Goal: Task Accomplishment & Management: Use online tool/utility

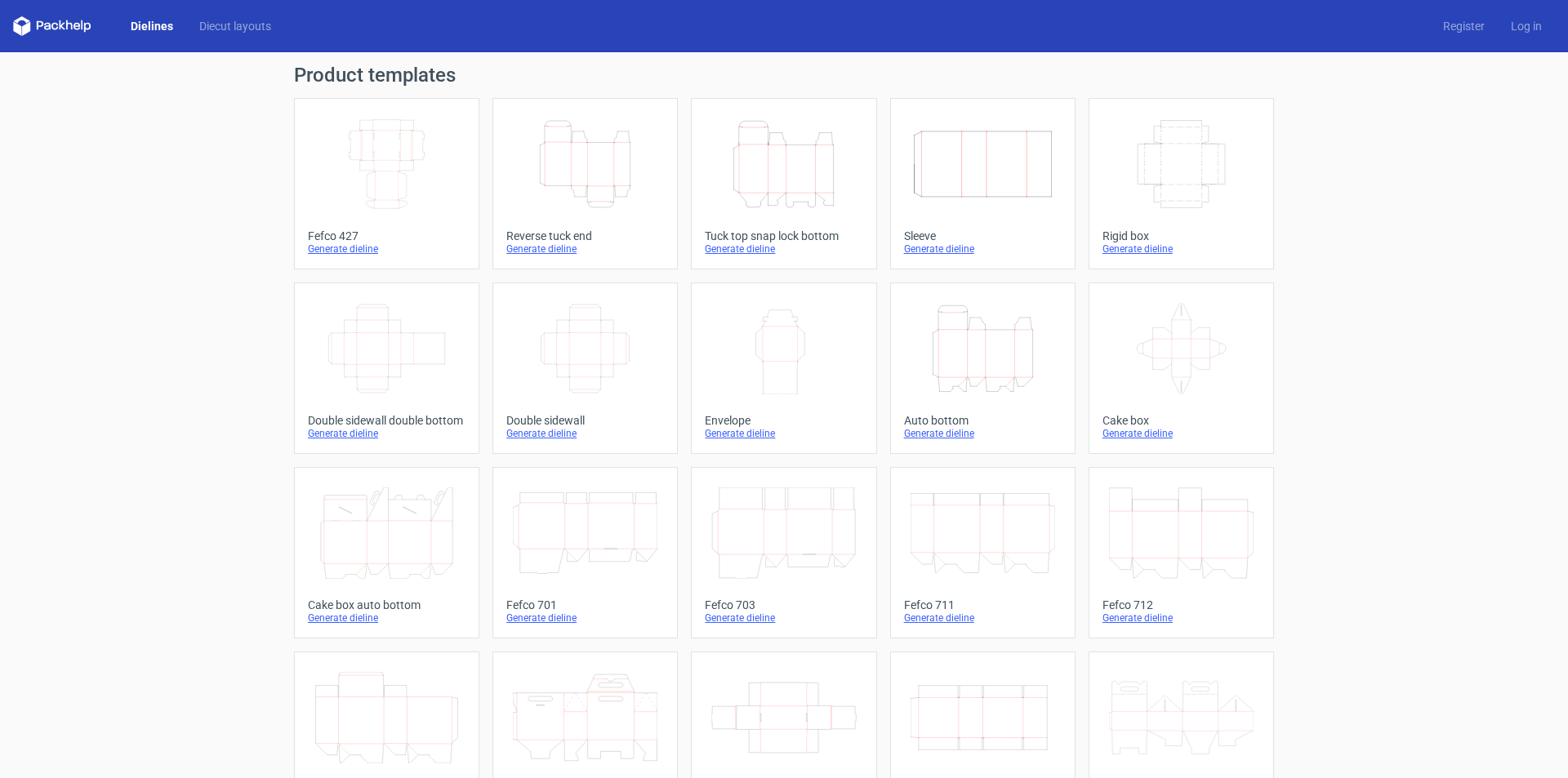
click at [611, 208] on icon "Height Depth Width" at bounding box center [584, 164] width 145 height 92
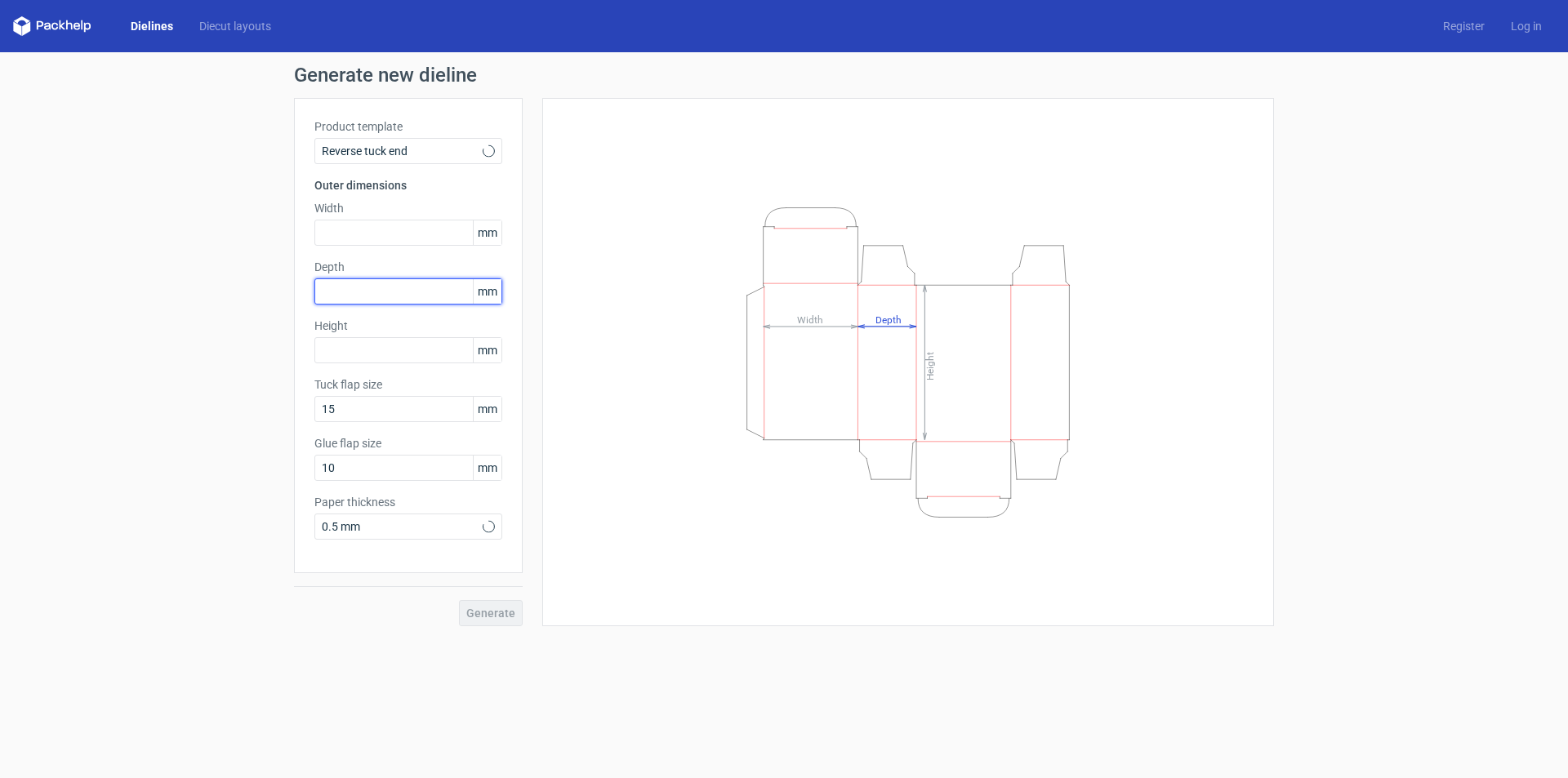
click at [358, 291] on input "text" at bounding box center [408, 292] width 188 height 26
type input "59"
click at [398, 240] on input "text" at bounding box center [408, 233] width 188 height 26
type input "148"
click at [372, 344] on input "text" at bounding box center [408, 350] width 188 height 26
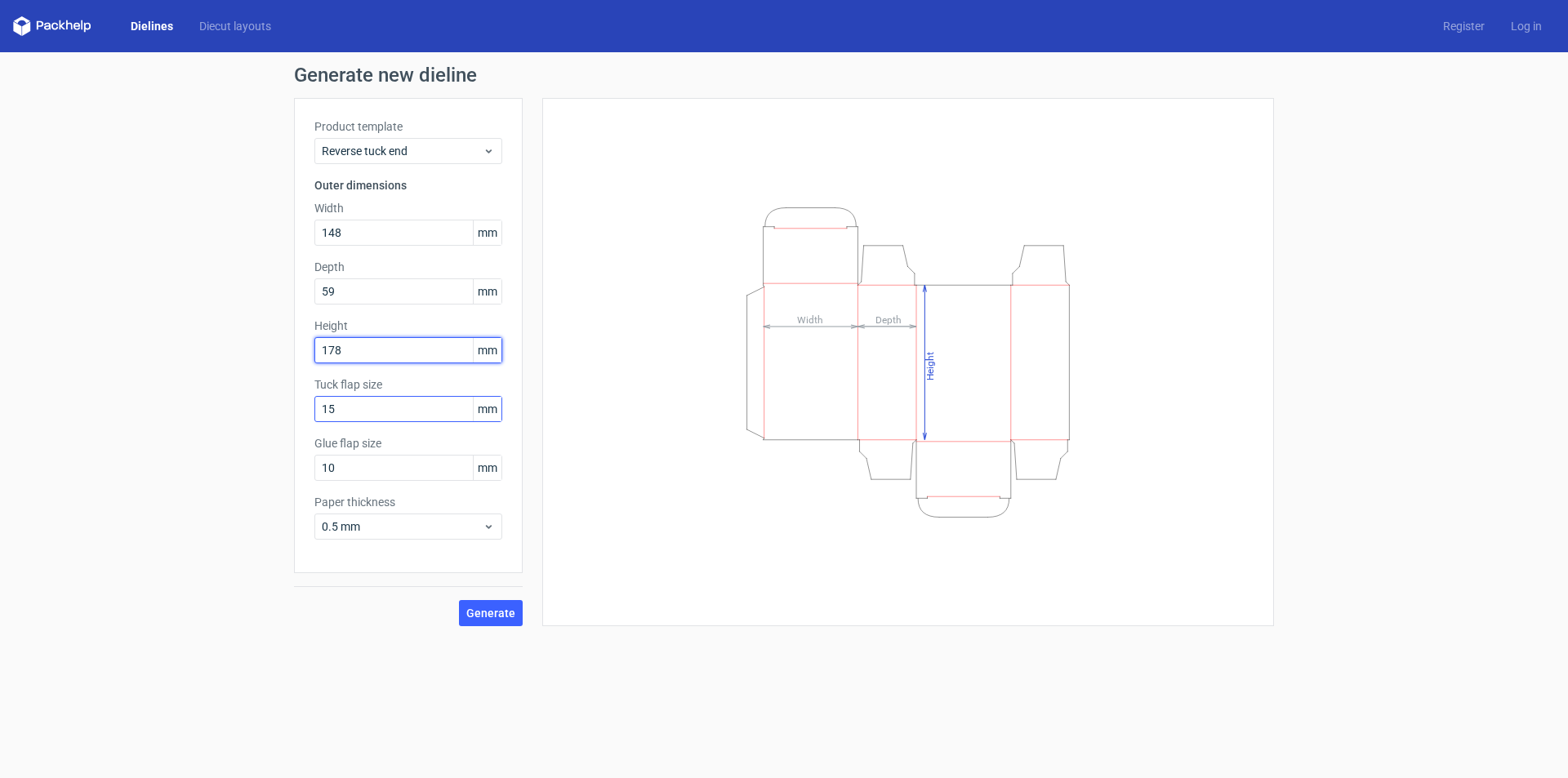
type input "178"
drag, startPoint x: 363, startPoint y: 410, endPoint x: 259, endPoint y: 408, distance: 104.0
click at [259, 408] on div "Generate new dieline Product template Reverse tuck end Outer dimensions Width 1…" at bounding box center [784, 345] width 1568 height 587
drag, startPoint x: 306, startPoint y: 459, endPoint x: 228, endPoint y: 457, distance: 78.0
click at [228, 457] on div "Generate new dieline Product template Reverse tuck end Outer dimensions Width 1…" at bounding box center [784, 345] width 1568 height 587
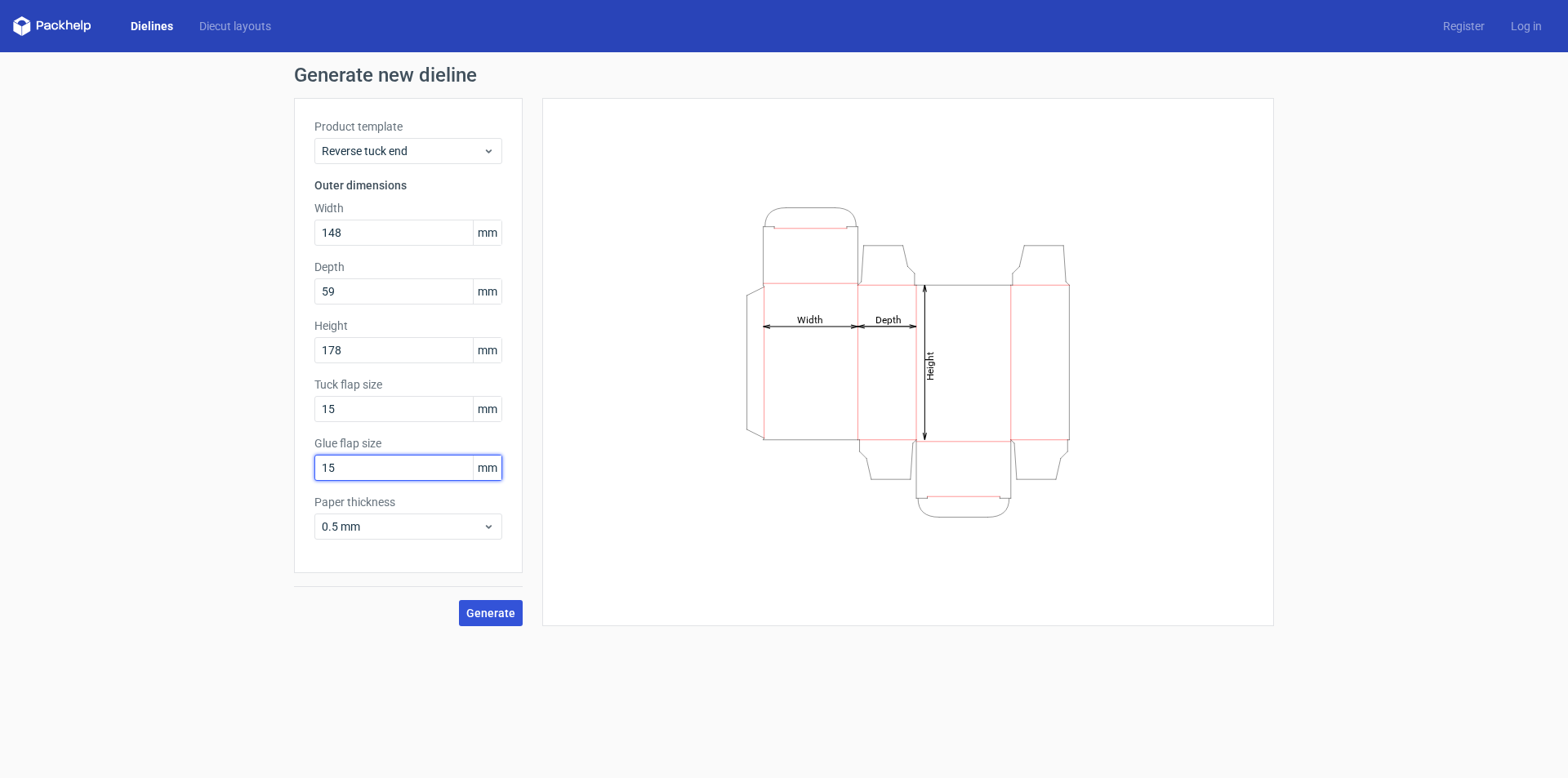
type input "15"
click at [475, 616] on span "Generate" at bounding box center [491, 613] width 49 height 11
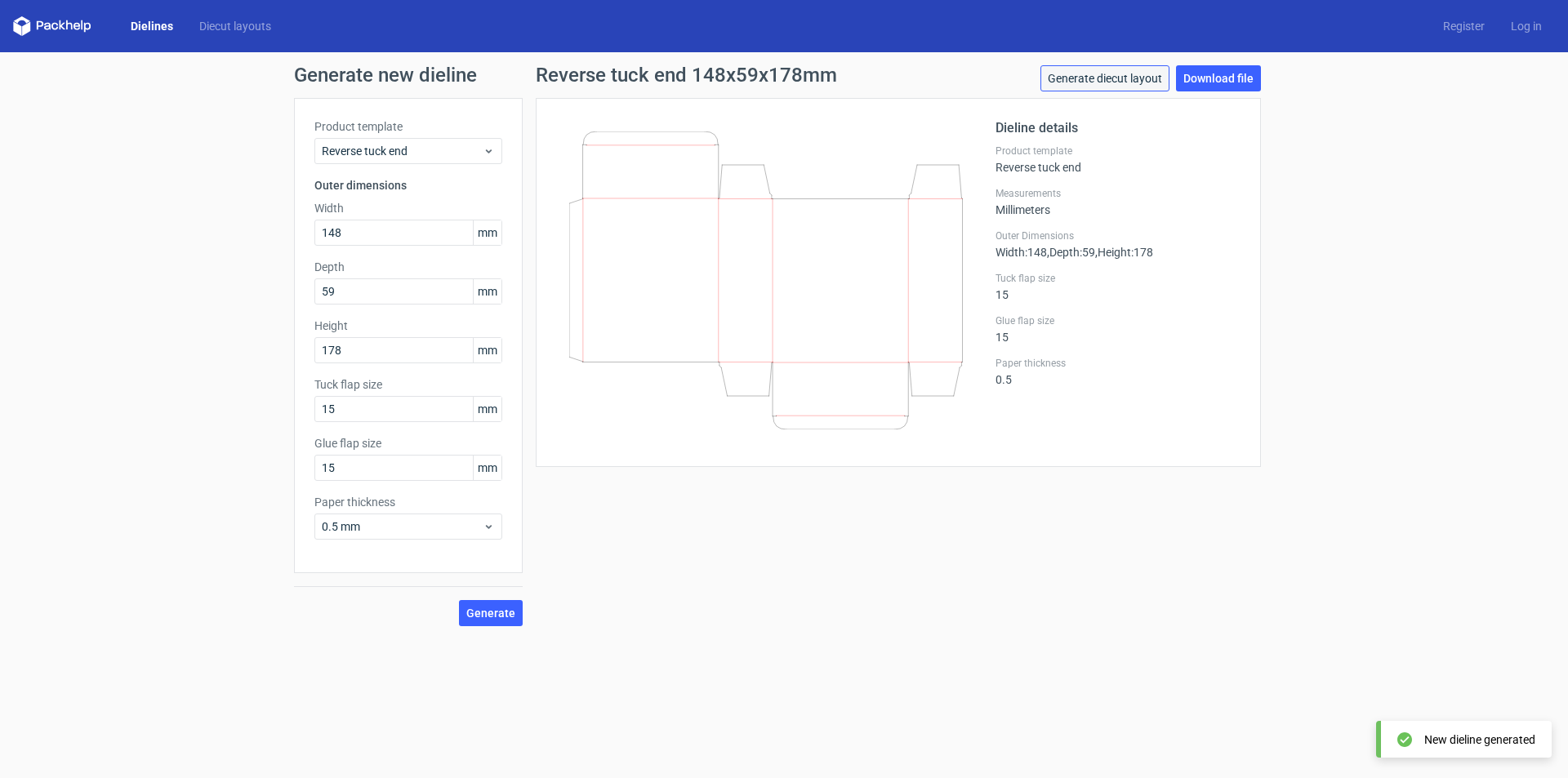
click at [1120, 79] on link "Generate diecut layout" at bounding box center [1105, 78] width 129 height 26
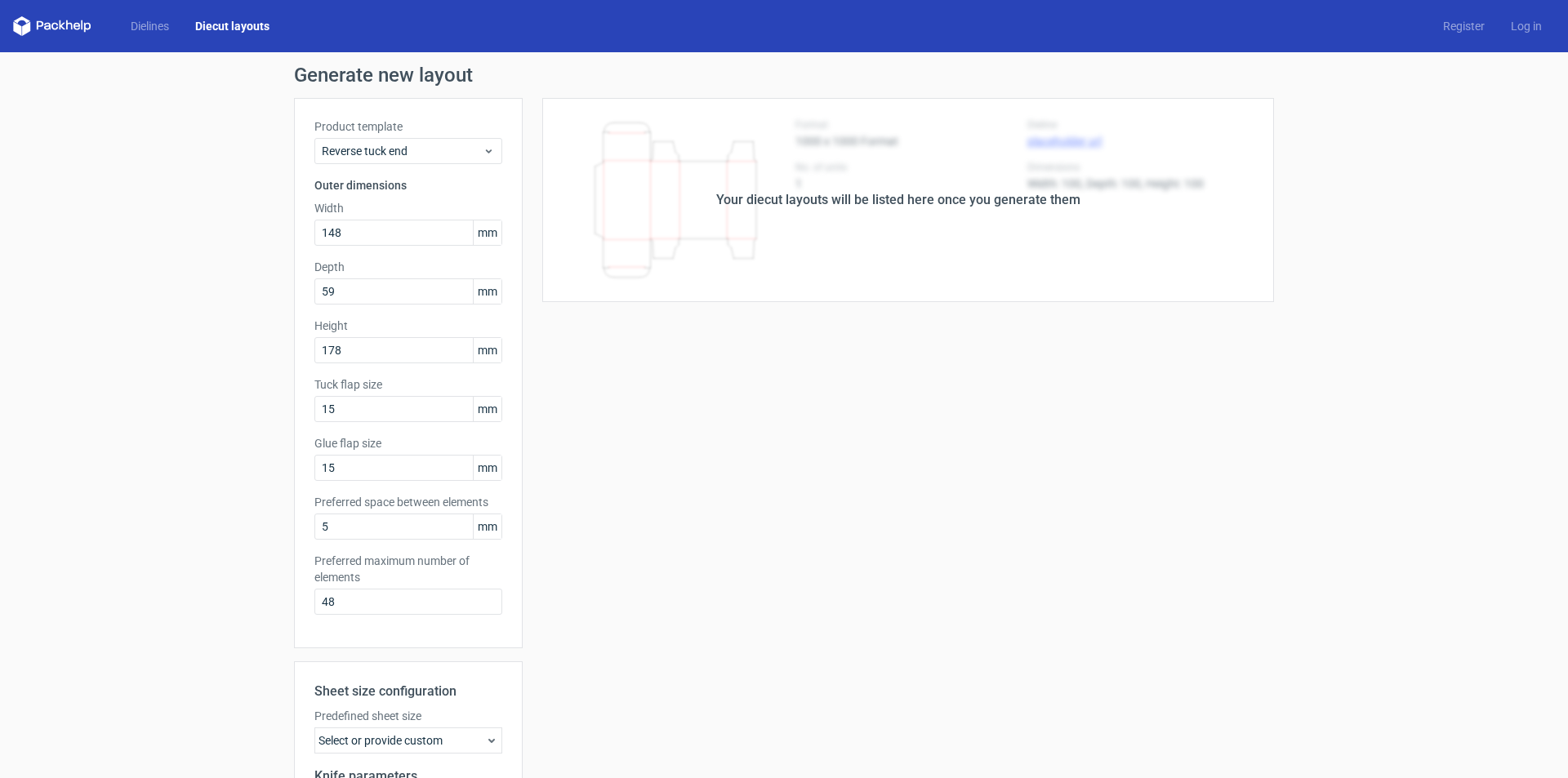
scroll to position [219, 0]
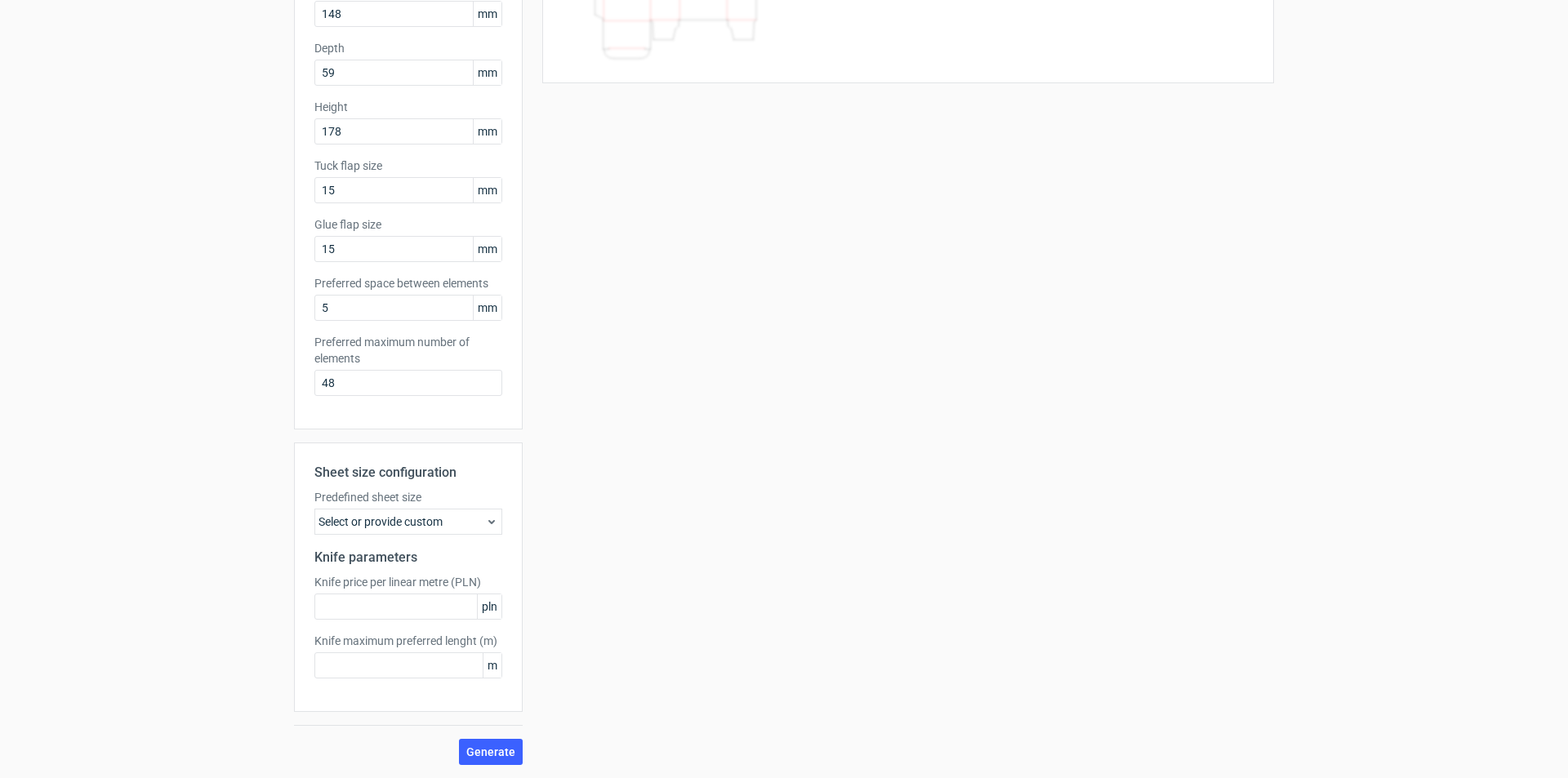
drag, startPoint x: 488, startPoint y: 757, endPoint x: 352, endPoint y: 587, distance: 217.7
click at [336, 645] on div "Sheet size configuration Predefined sheet size Select or provide custom Knife p…" at bounding box center [409, 603] width 229 height 323
click at [364, 522] on div "Select or provide custom" at bounding box center [408, 522] width 188 height 26
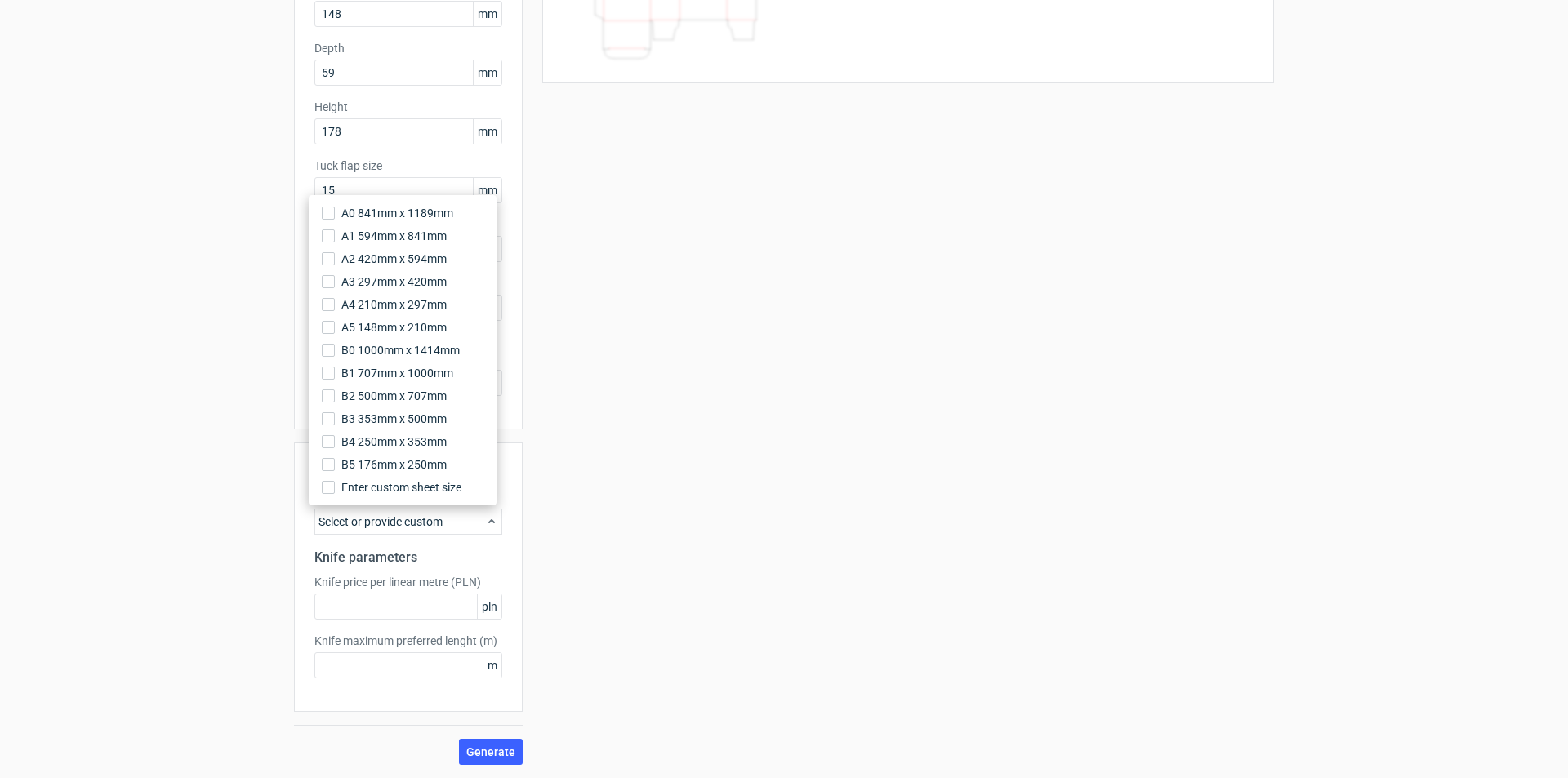
click at [643, 506] on div "Your diecut layouts will be listed here once you generate them Height Depth Wid…" at bounding box center [899, 321] width 752 height 885
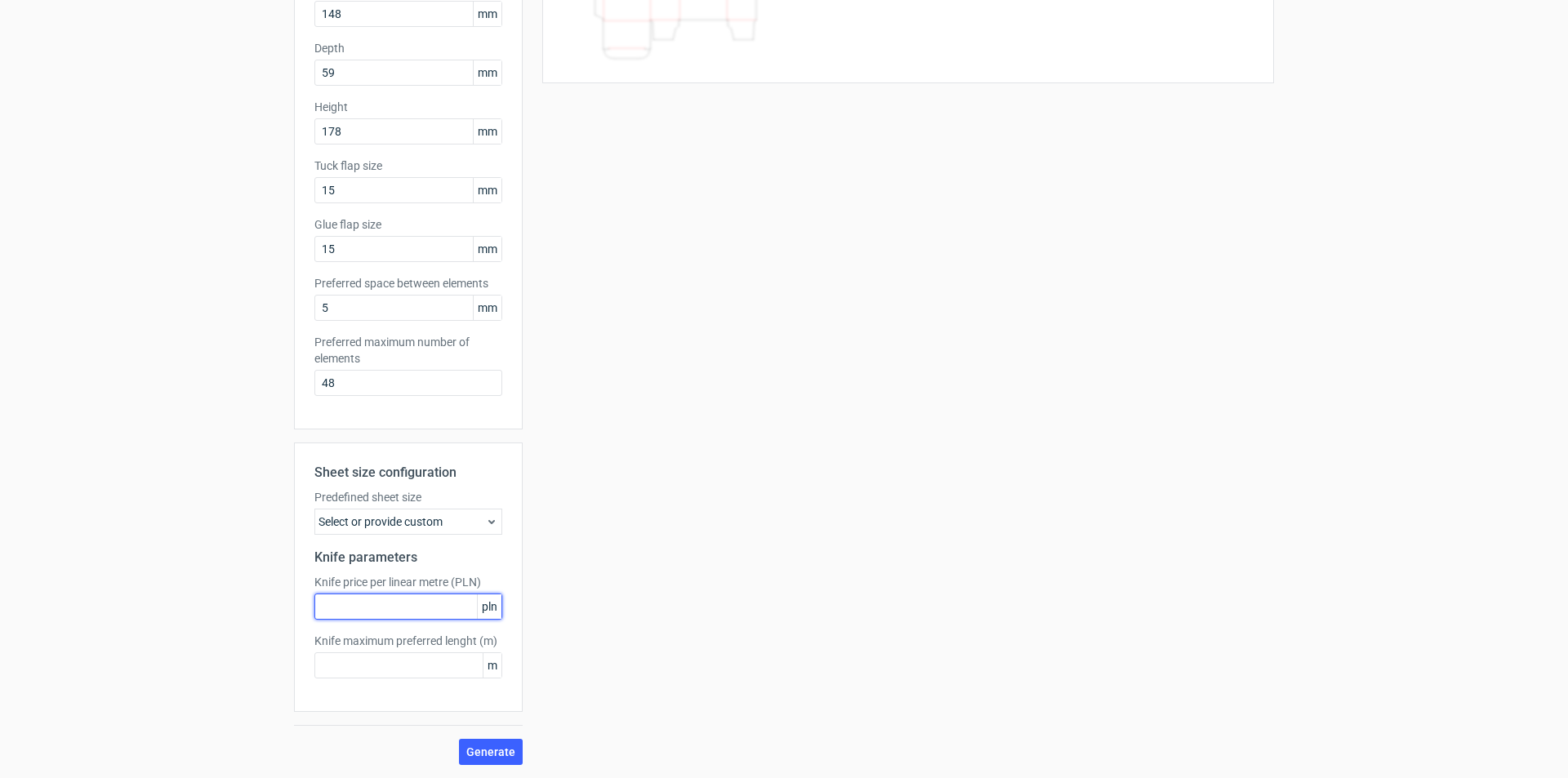
click at [383, 608] on input "text" at bounding box center [408, 607] width 188 height 26
click at [384, 676] on input "text" at bounding box center [408, 665] width 188 height 26
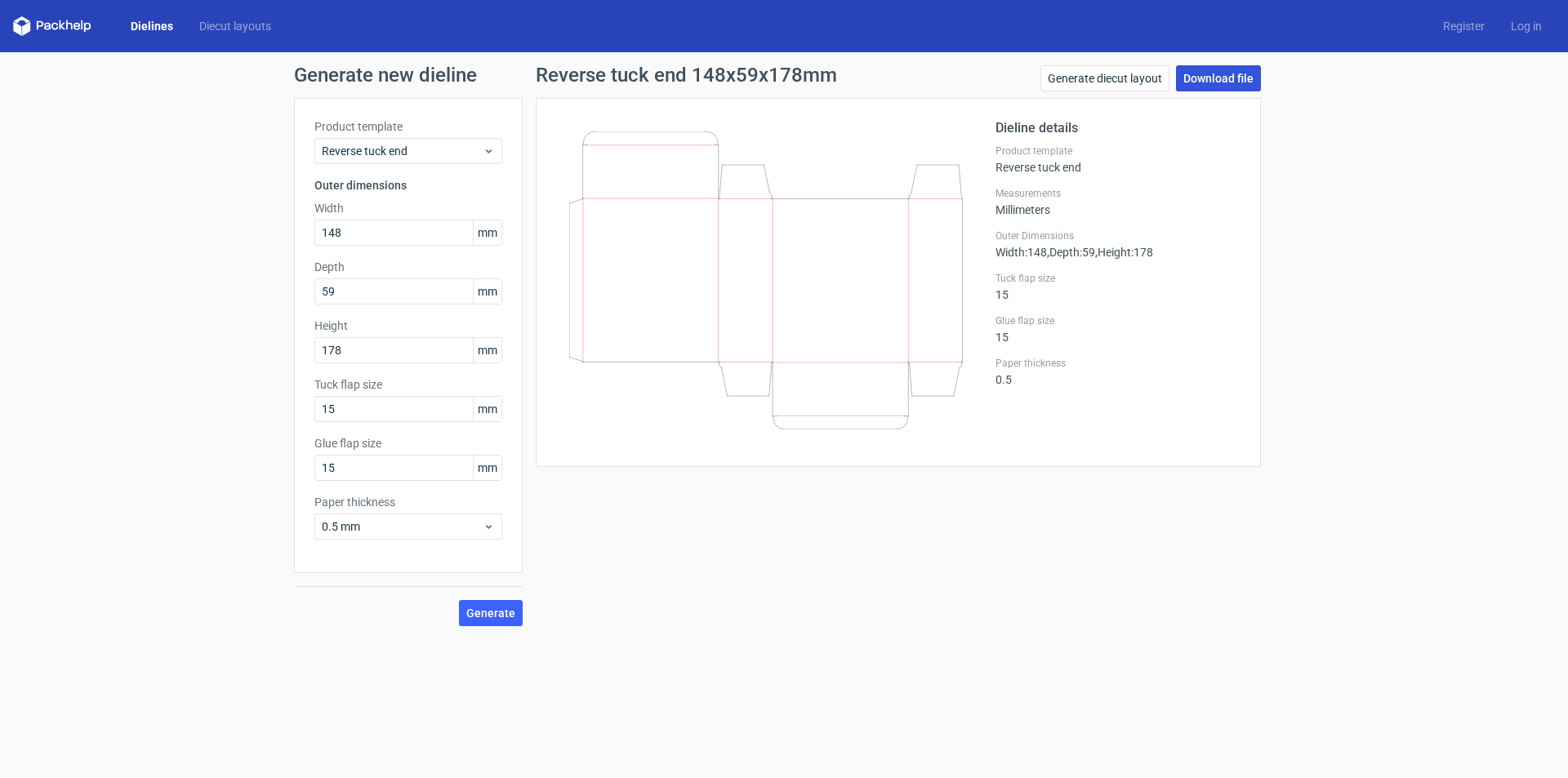
click at [1229, 76] on link "Download file" at bounding box center [1218, 78] width 85 height 26
